Goal: Information Seeking & Learning: Compare options

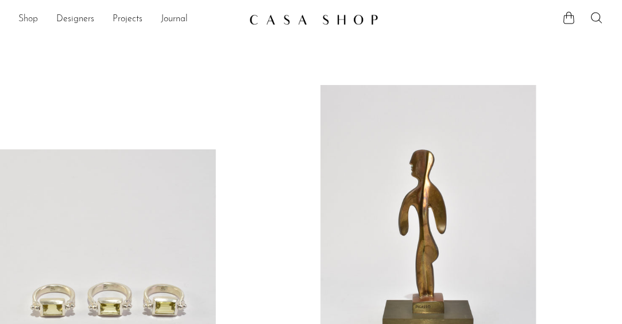
click at [26, 23] on link "Shop" at bounding box center [28, 19] width 20 height 15
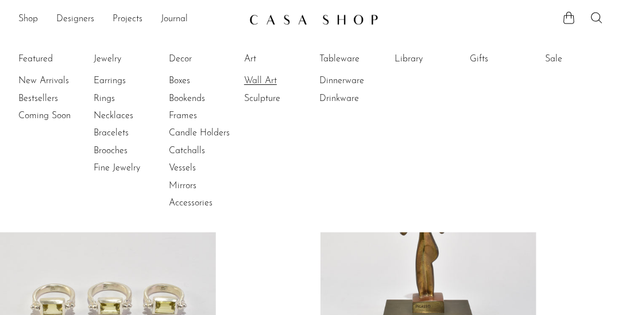
click at [269, 83] on link "Wall Art" at bounding box center [287, 81] width 86 height 13
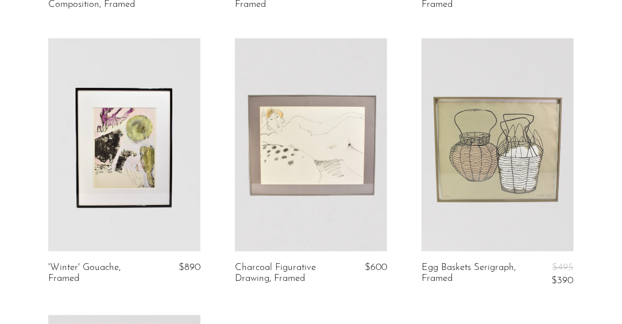
scroll to position [632, 0]
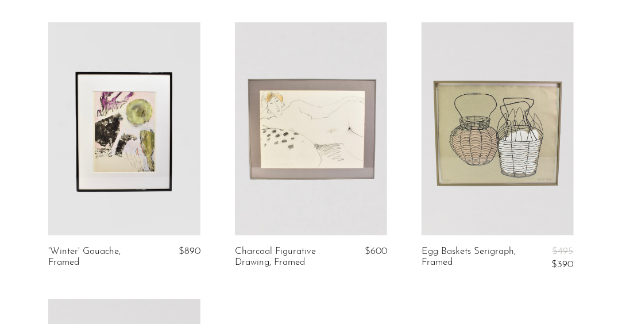
click at [327, 174] on link at bounding box center [311, 128] width 152 height 213
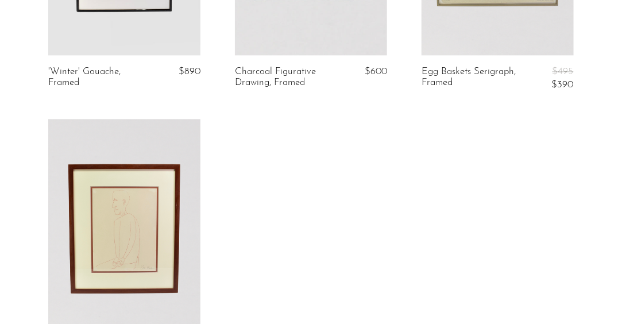
scroll to position [796, 0]
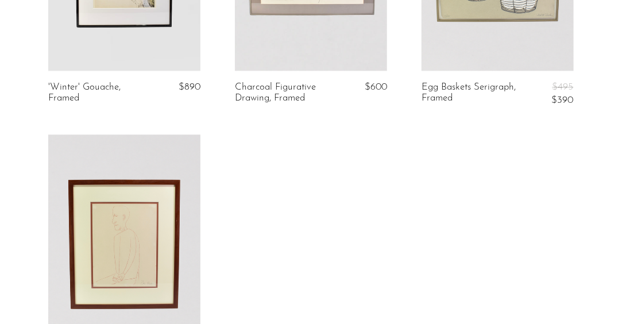
click at [141, 233] on link at bounding box center [124, 240] width 152 height 213
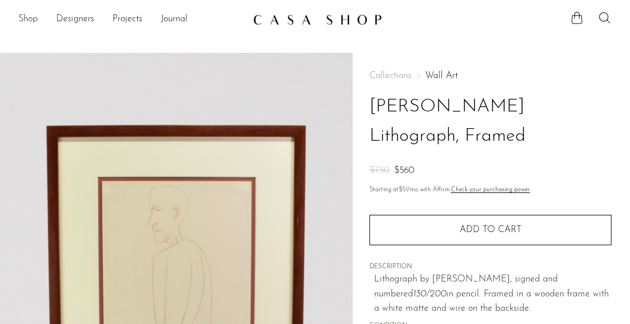
click at [26, 21] on link "Shop" at bounding box center [28, 19] width 20 height 15
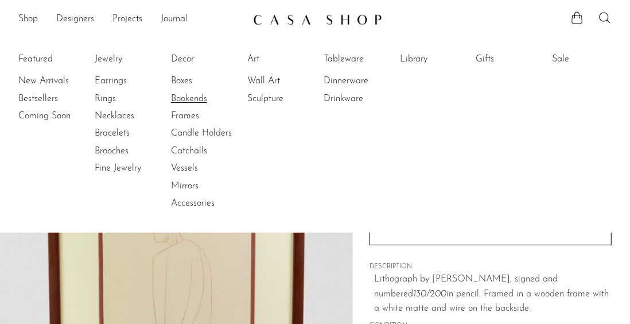
click at [196, 96] on link "Bookends" at bounding box center [214, 98] width 86 height 13
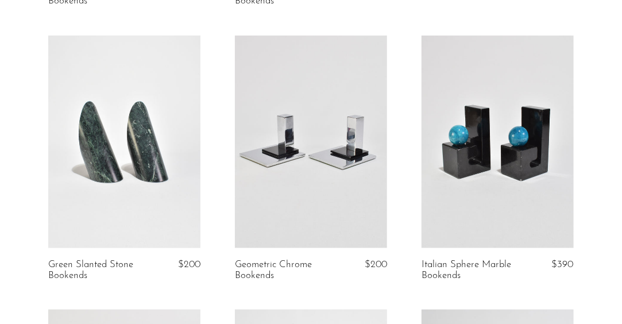
scroll to position [115, 0]
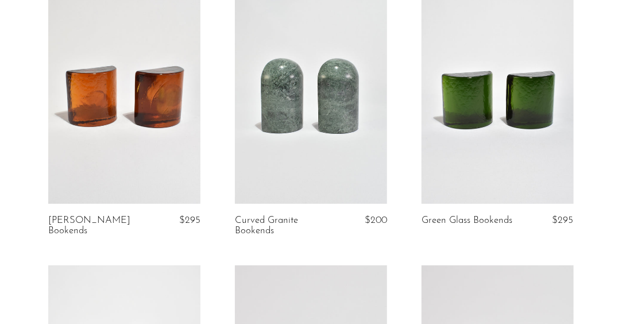
click at [147, 119] on link at bounding box center [124, 97] width 152 height 213
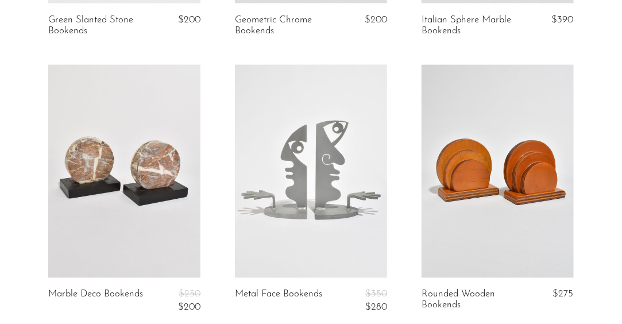
scroll to position [574, 0]
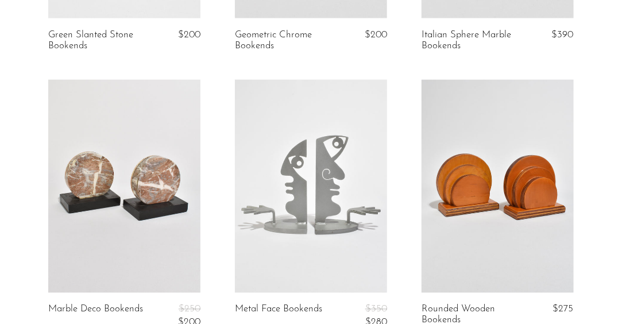
click at [473, 203] on link at bounding box center [497, 186] width 152 height 213
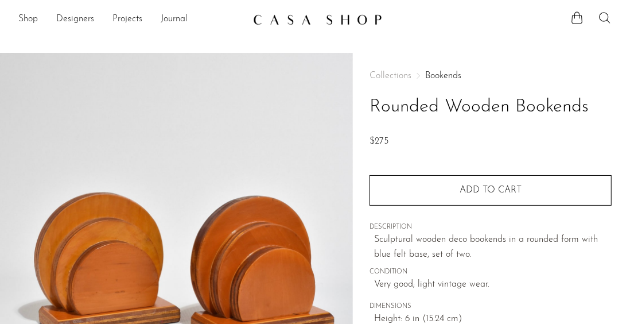
scroll to position [57, 0]
